Goal: Transaction & Acquisition: Purchase product/service

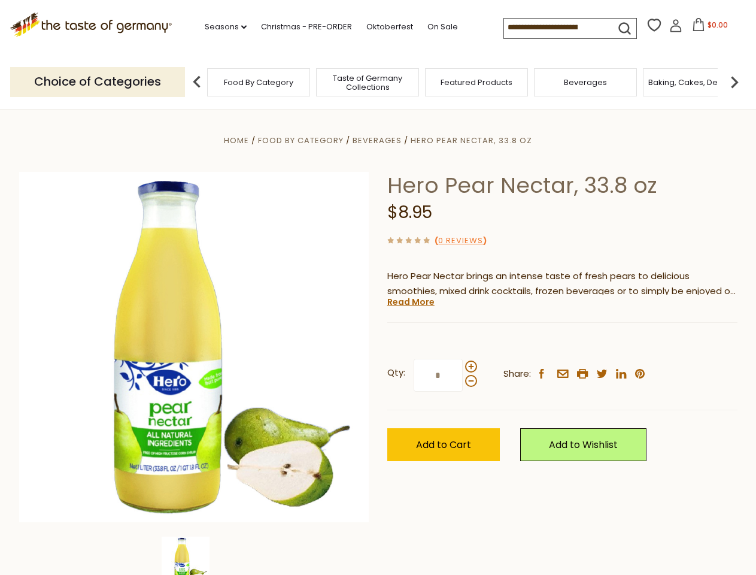
click at [378, 287] on div "Home Food By Category [GEOGRAPHIC_DATA] Hero Pear Nectar, 33.8 oz Hero Pear Nec…" at bounding box center [378, 363] width 736 height 461
click at [221, 27] on link "Seasons dropdown_arrow" at bounding box center [226, 26] width 42 height 13
click at [555, 28] on input at bounding box center [554, 27] width 101 height 17
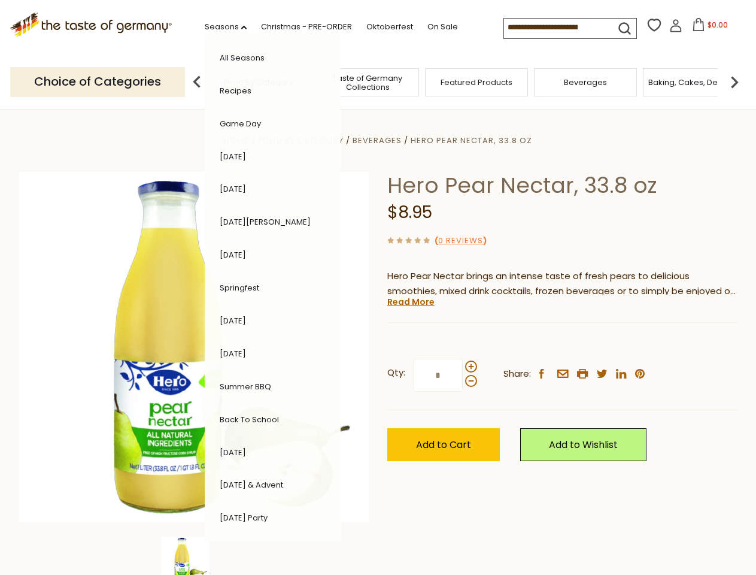
click at [707, 28] on span "$0.00" at bounding box center [717, 25] width 20 height 10
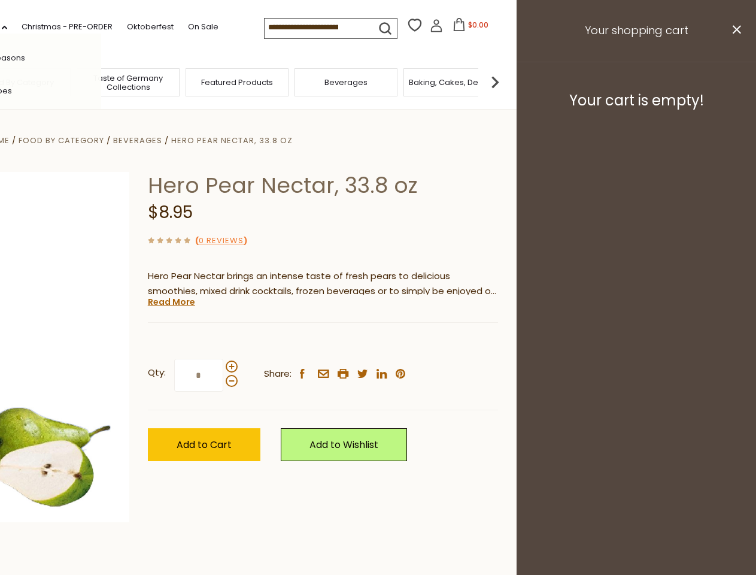
click at [101, 81] on div "All Seasons Recipes Game Day [DATE] [DATE] [DATE][PERSON_NAME] [DATE] Springfes…" at bounding box center [33, 288] width 136 height 508
click at [507, 81] on img at bounding box center [495, 82] width 24 height 24
click at [378, 342] on div "Qty: * Share: facebook email printer twitter linkedin pinterest" at bounding box center [323, 375] width 350 height 69
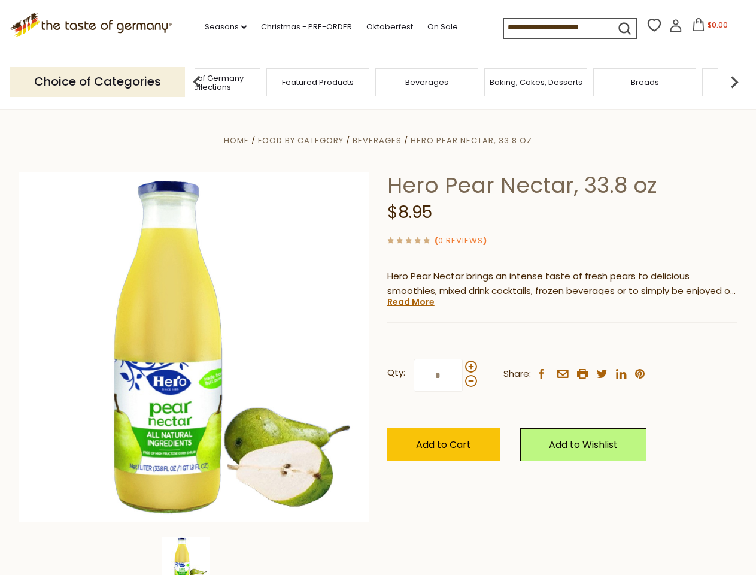
click at [194, 555] on img at bounding box center [186, 560] width 48 height 48
click at [410, 302] on link "Read More" at bounding box center [410, 302] width 47 height 12
